Goal: Find specific page/section: Find specific page/section

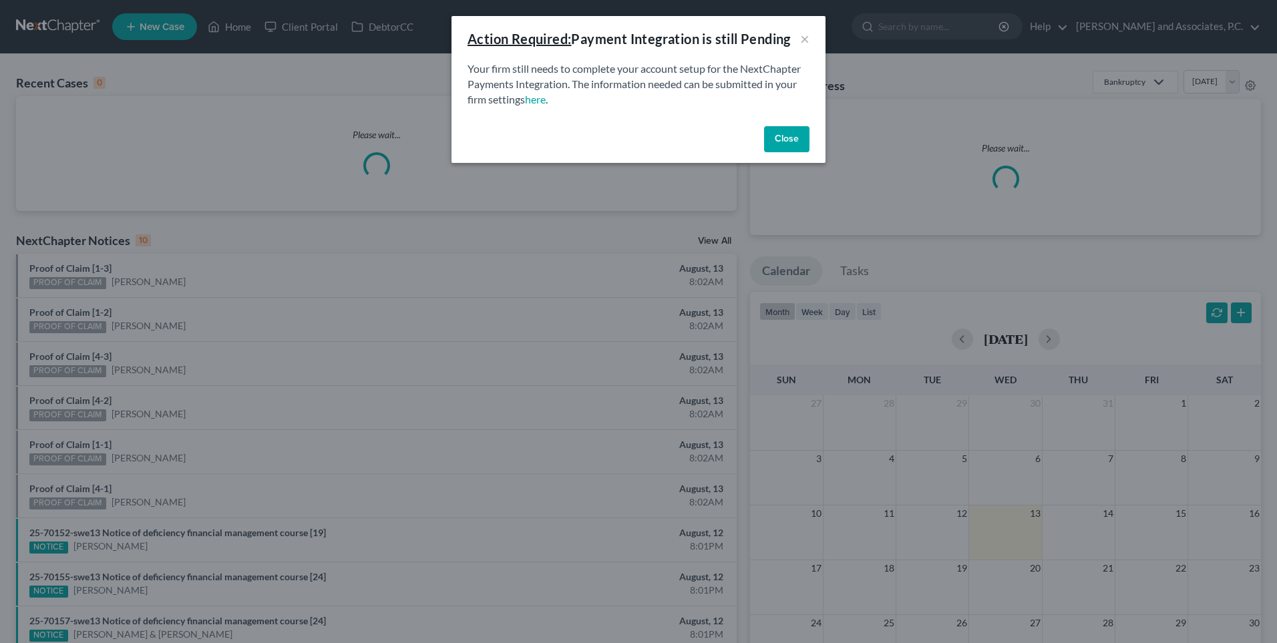
click at [781, 142] on button "Close" at bounding box center [786, 139] width 45 height 27
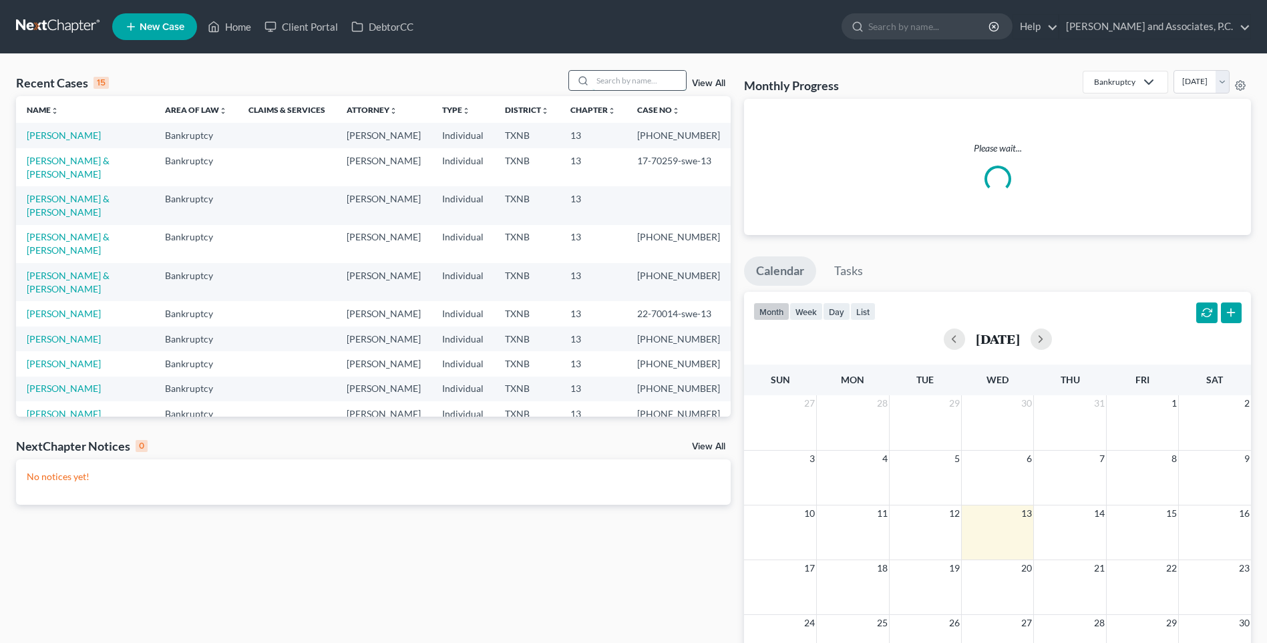
click at [616, 80] on input "search" at bounding box center [639, 80] width 94 height 19
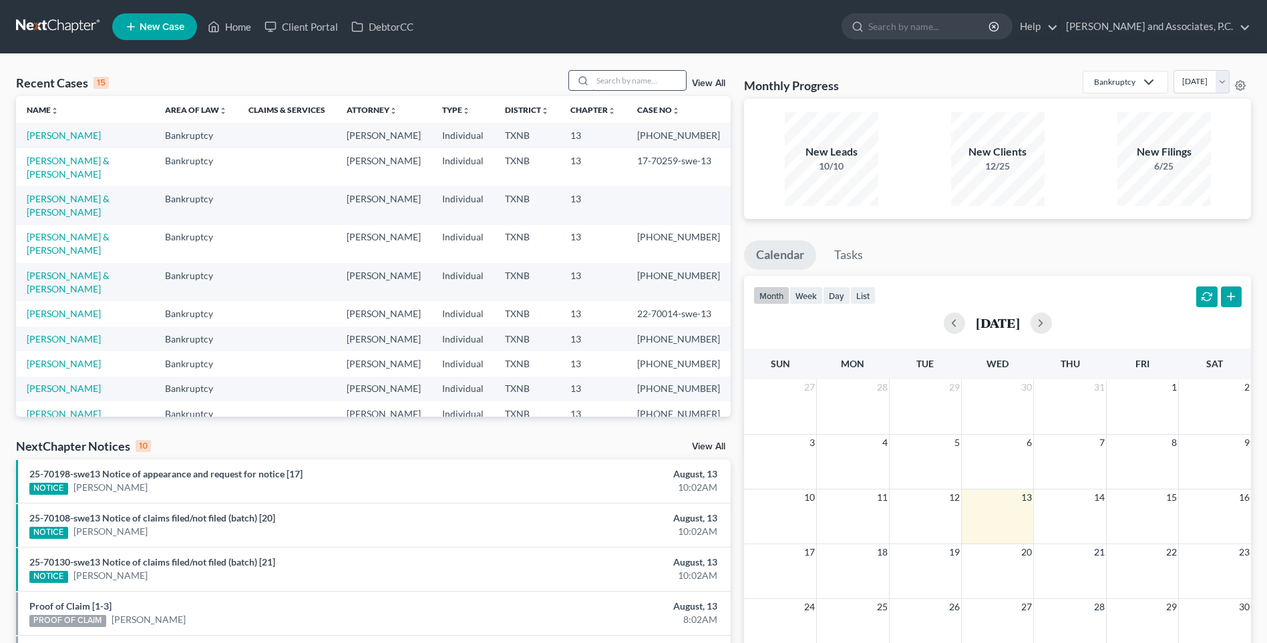
click at [616, 80] on input "search" at bounding box center [639, 80] width 94 height 19
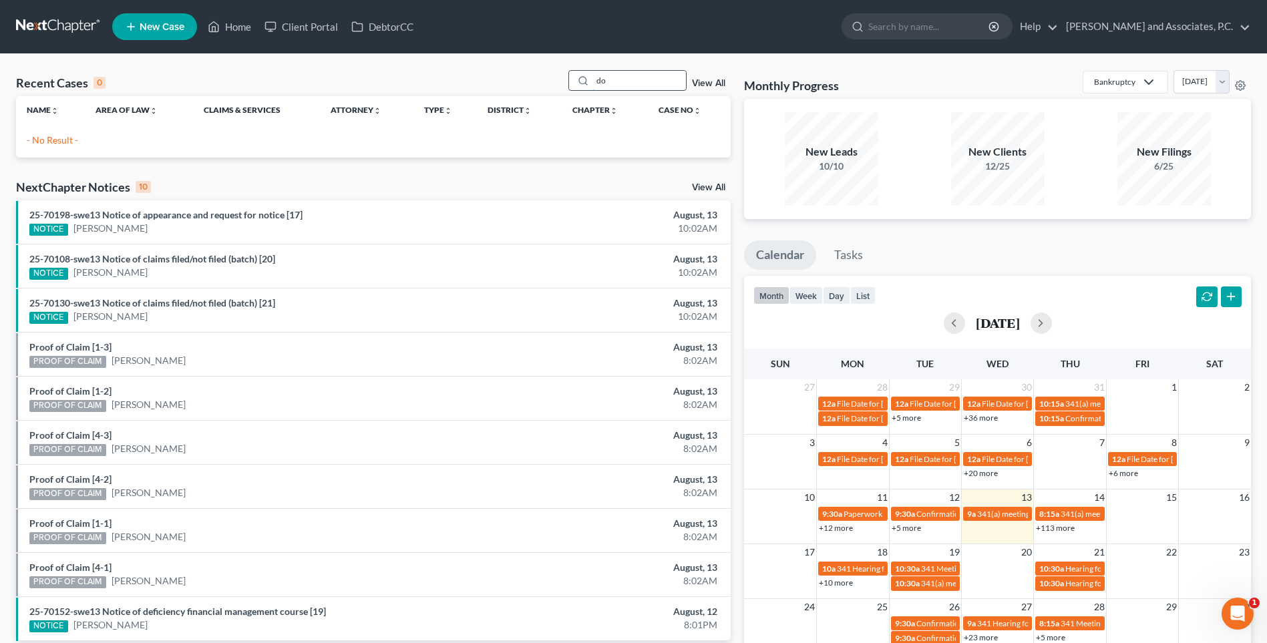
type input "d"
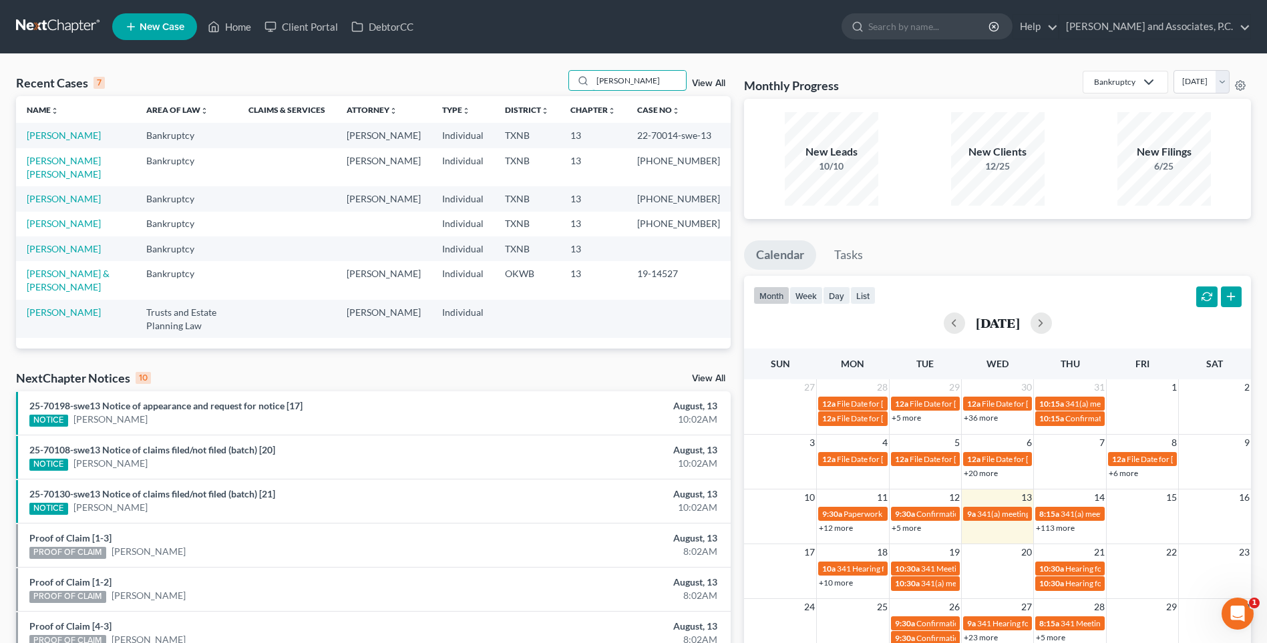
type input "[PERSON_NAME]"
